Goal: Information Seeking & Learning: Learn about a topic

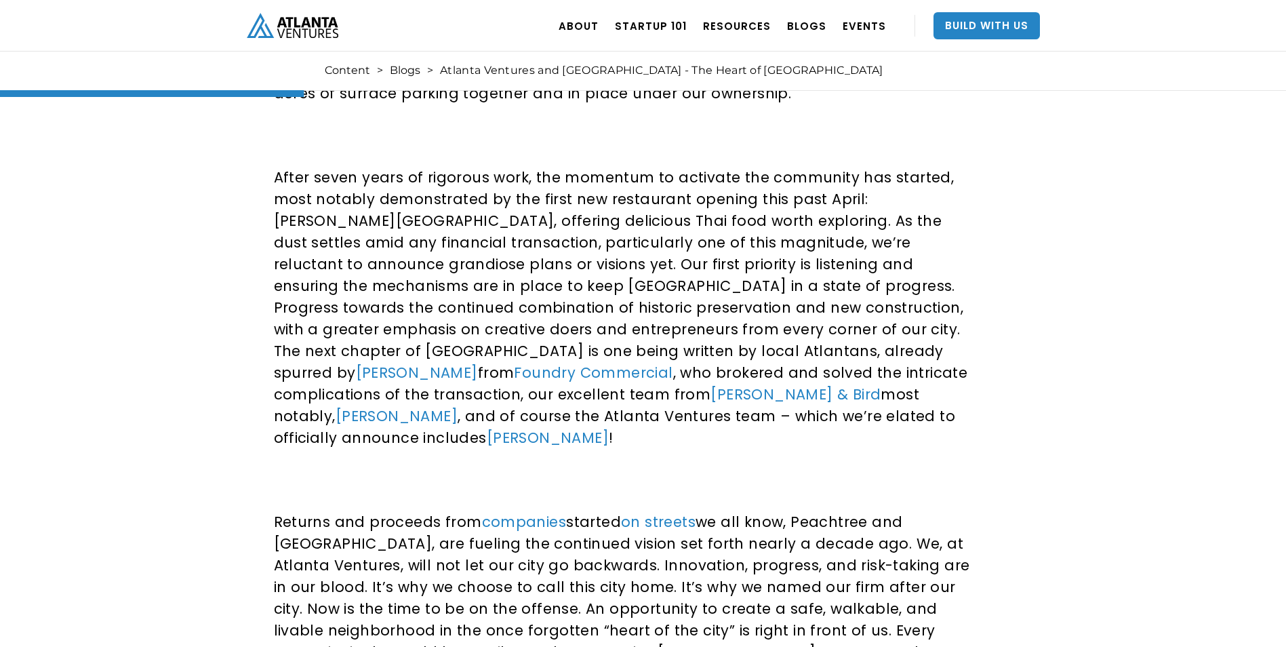
scroll to position [881, 0]
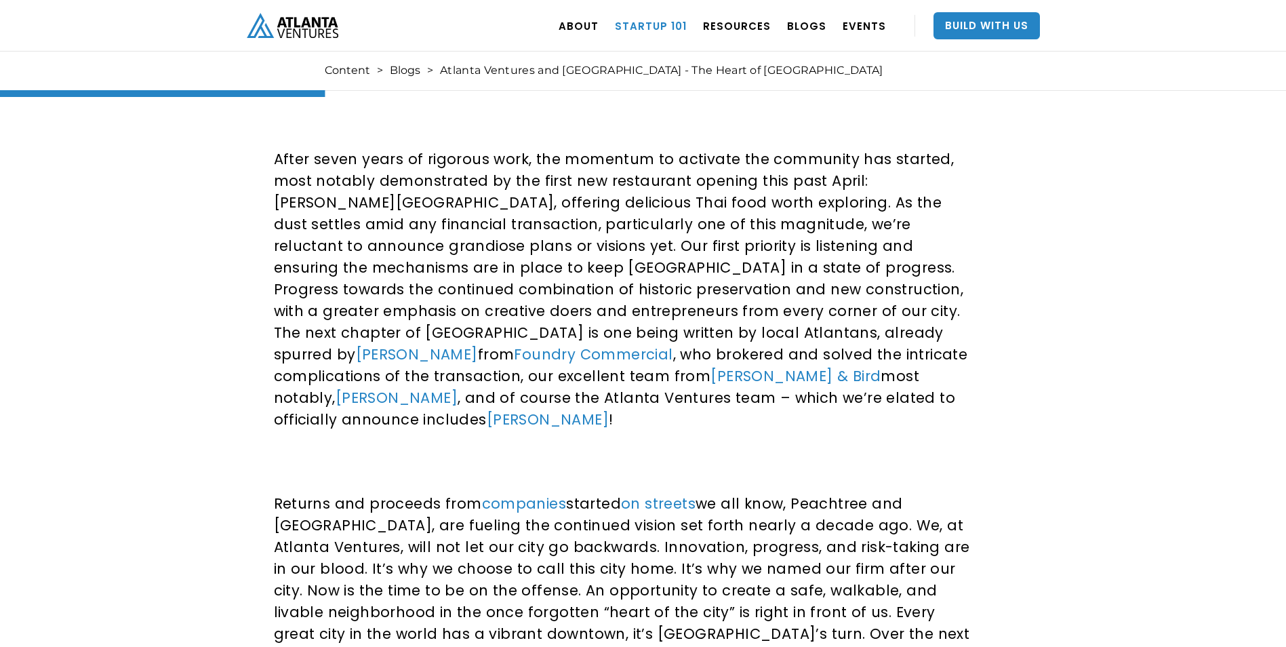
click at [646, 26] on link "Startup 101" at bounding box center [651, 26] width 72 height 38
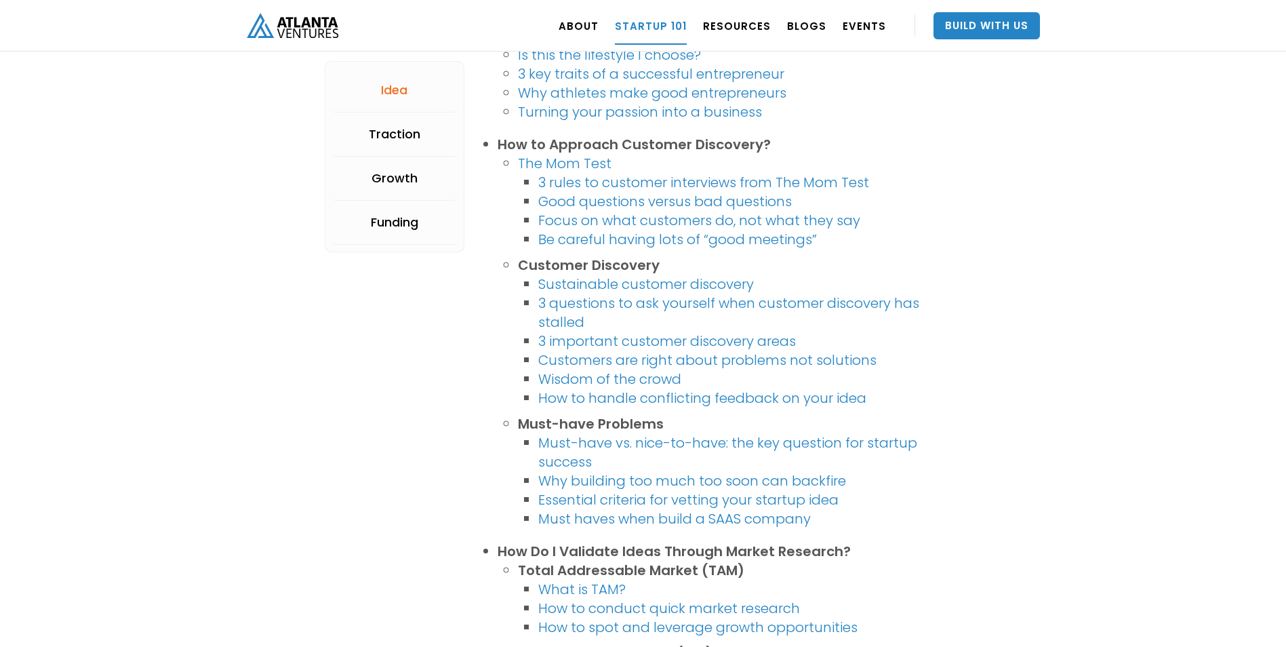
scroll to position [475, 0]
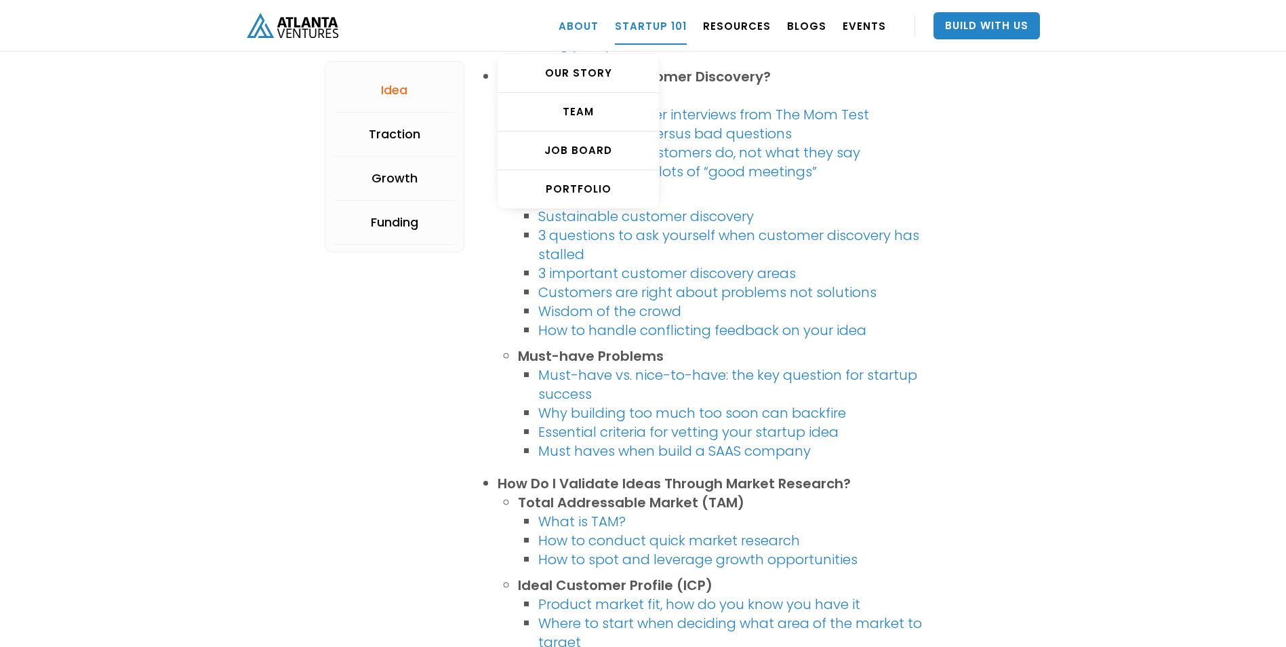
click at [572, 18] on link "ABOUT" at bounding box center [579, 26] width 40 height 38
